Goal: Task Accomplishment & Management: Use online tool/utility

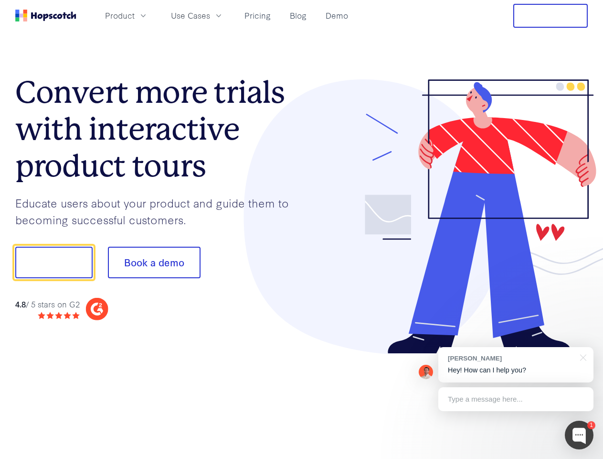
click at [302, 229] on div at bounding box center [445, 216] width 287 height 275
click at [135, 15] on span "Product" at bounding box center [120, 16] width 30 height 12
click at [210, 15] on span "Use Cases" at bounding box center [190, 16] width 39 height 12
click at [551, 16] on button "Free Trial" at bounding box center [551, 16] width 75 height 24
click at [54, 262] on button "Show me!" at bounding box center [53, 263] width 77 height 32
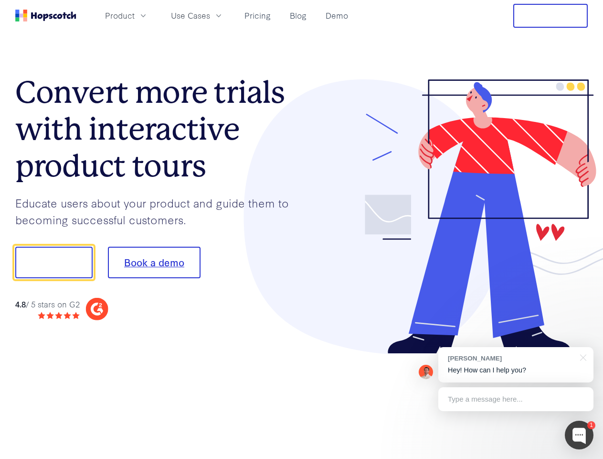
click at [154, 262] on button "Book a demo" at bounding box center [154, 263] width 93 height 32
click at [580, 435] on div at bounding box center [579, 434] width 29 height 29
click at [516, 365] on div "[PERSON_NAME] Hey! How can I help you?" at bounding box center [516, 364] width 155 height 35
click at [582, 458] on div "1 [PERSON_NAME] Hey! How can I help you? Type a message here... Free live chat …" at bounding box center [301, 459] width 603 height 0
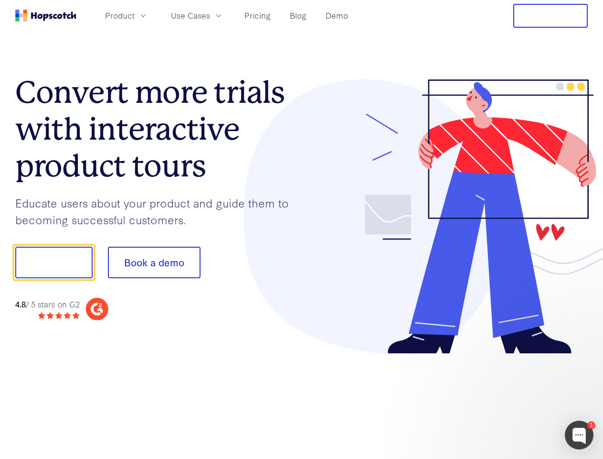
click at [516, 399] on div at bounding box center [504, 325] width 179 height 191
